Goal: Check status: Check status

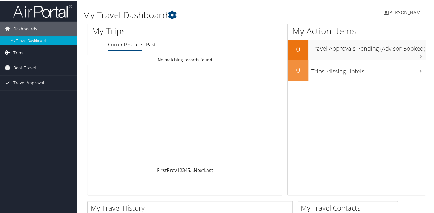
click at [45, 56] on link "Trips" at bounding box center [38, 52] width 77 height 15
click at [26, 89] on span "Book Travel" at bounding box center [24, 93] width 23 height 15
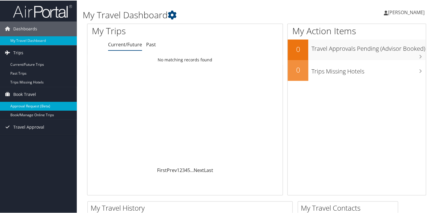
click at [22, 105] on link "Approval Request (Beta)" at bounding box center [38, 105] width 77 height 9
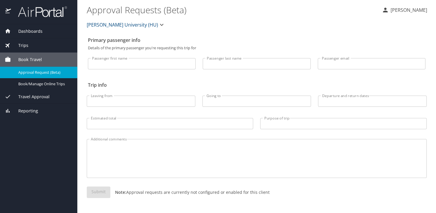
click at [123, 64] on input "Passenger first name" at bounding box center [142, 63] width 108 height 11
type input "[PERSON_NAME]"
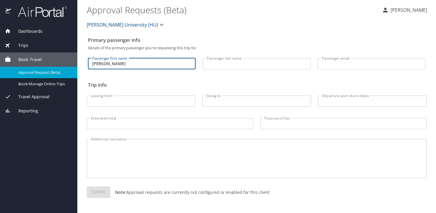
type input "[PERSON_NAME]"
type input "nathaniel.oppong2@howard.edu"
click at [168, 105] on input "Leaving from" at bounding box center [141, 101] width 109 height 11
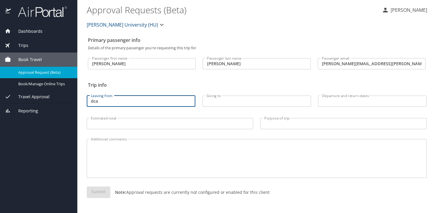
type input "dca"
click at [223, 104] on input "Going to" at bounding box center [256, 101] width 109 height 11
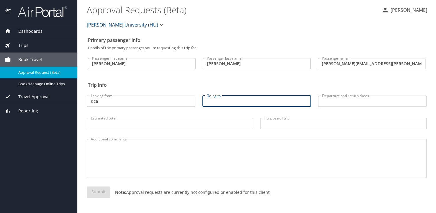
type input "l"
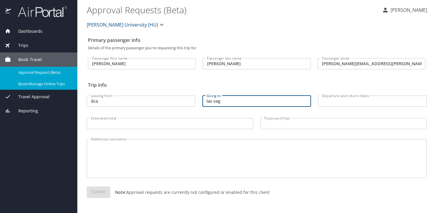
type input "las veg"
click at [41, 85] on span "Book/Manage Online Trips" at bounding box center [44, 84] width 52 height 6
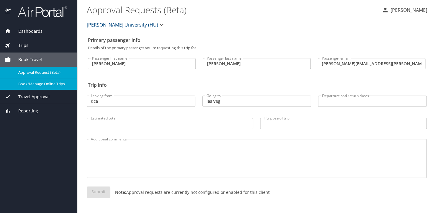
click at [25, 42] on div "Trips" at bounding box center [38, 45] width 77 height 14
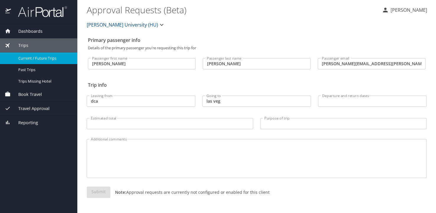
click at [43, 60] on span "Current / Future Trips" at bounding box center [44, 58] width 52 height 6
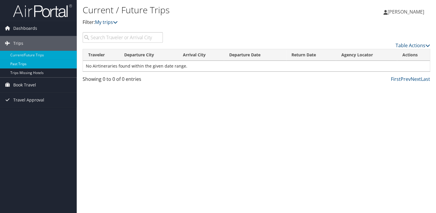
click at [50, 62] on link "Past Trips" at bounding box center [38, 64] width 77 height 9
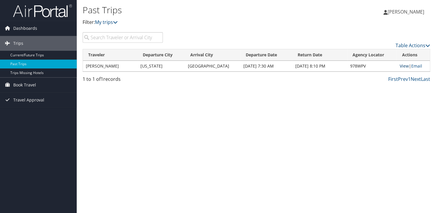
click at [400, 65] on link "View" at bounding box center [404, 66] width 9 height 6
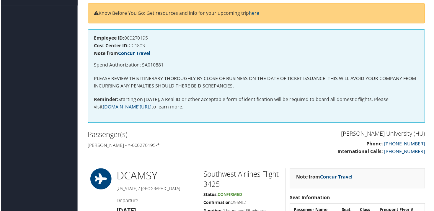
scroll to position [76, 0]
